Goal: Task Accomplishment & Management: Manage account settings

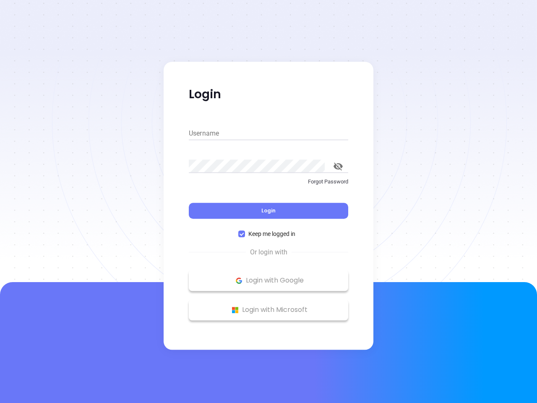
click at [269, 201] on div "Login" at bounding box center [269, 206] width 160 height 26
click at [269, 133] on input "Username" at bounding box center [269, 133] width 160 height 13
click at [338, 166] on icon "toggle password visibility" at bounding box center [338, 166] width 9 height 8
click at [269, 211] on span "Login" at bounding box center [269, 210] width 14 height 7
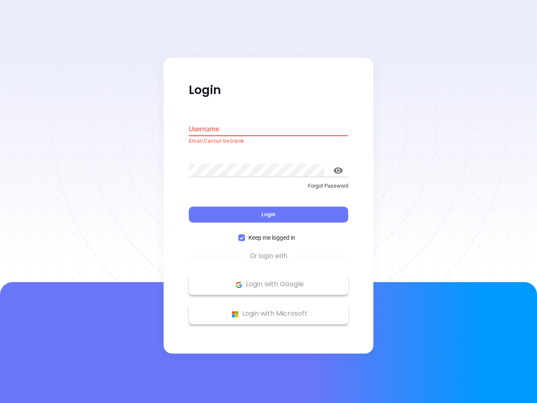
click at [269, 234] on span "Keep me logged in" at bounding box center [272, 237] width 54 height 9
click at [245, 235] on input "Keep me logged in" at bounding box center [241, 238] width 7 height 7
checkbox input "false"
click at [269, 280] on p "Login with Google" at bounding box center [268, 284] width 151 height 13
click at [269, 310] on p "Login with Microsoft" at bounding box center [268, 314] width 151 height 13
